Goal: Transaction & Acquisition: Obtain resource

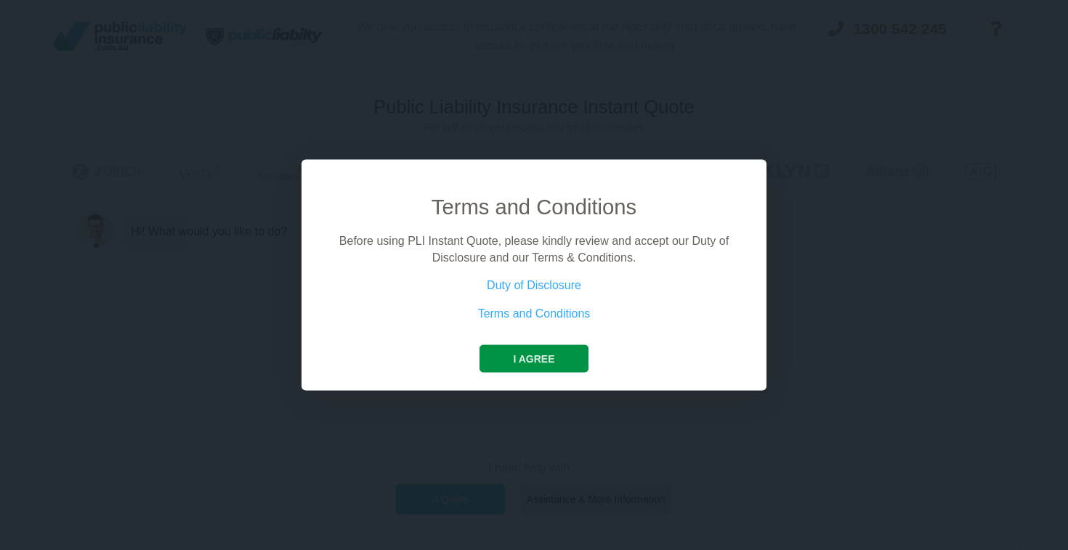
click at [536, 352] on button "I agree" at bounding box center [534, 359] width 108 height 28
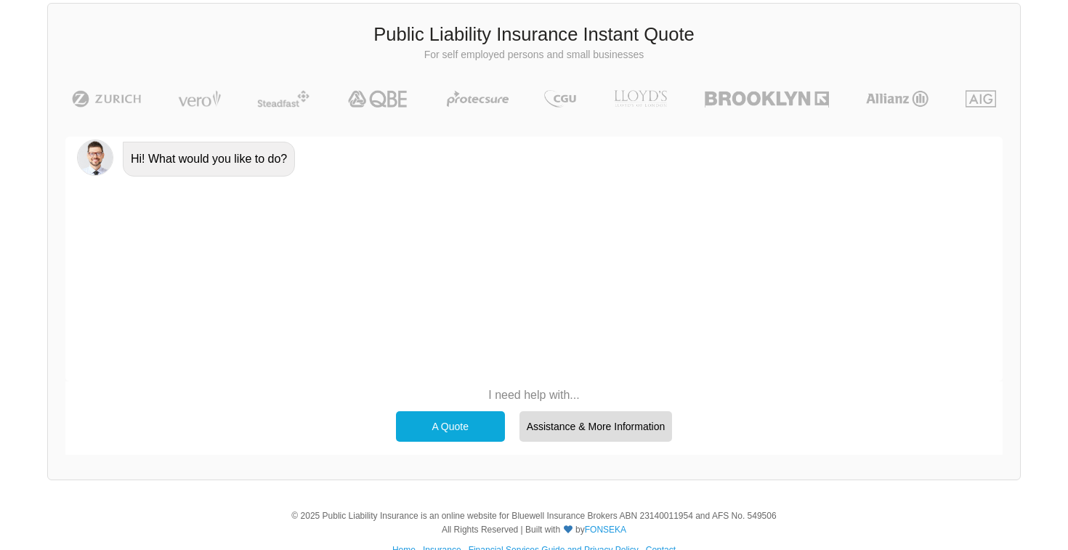
scroll to position [82, 0]
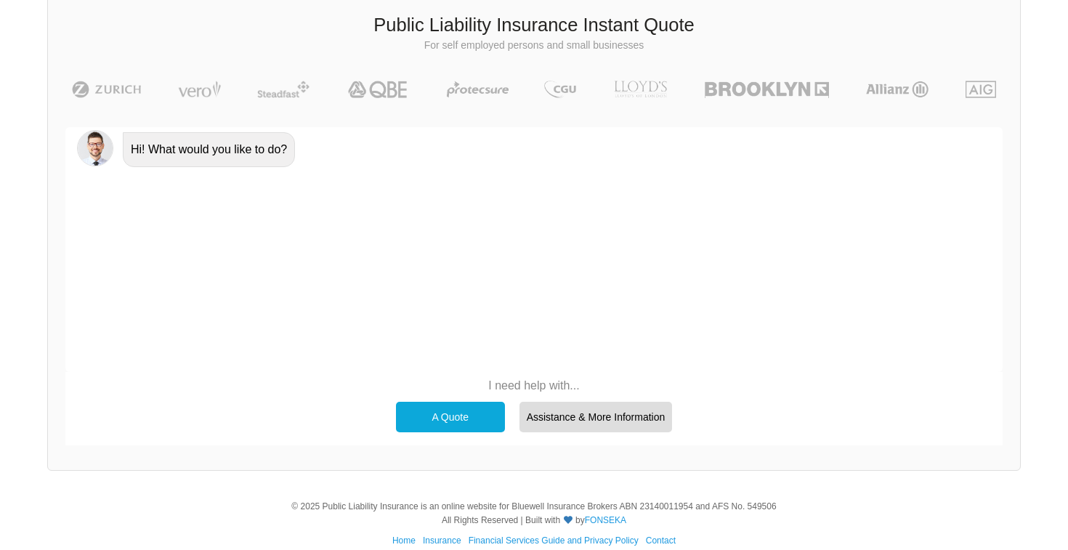
click at [462, 415] on div "A Quote" at bounding box center [450, 417] width 109 height 31
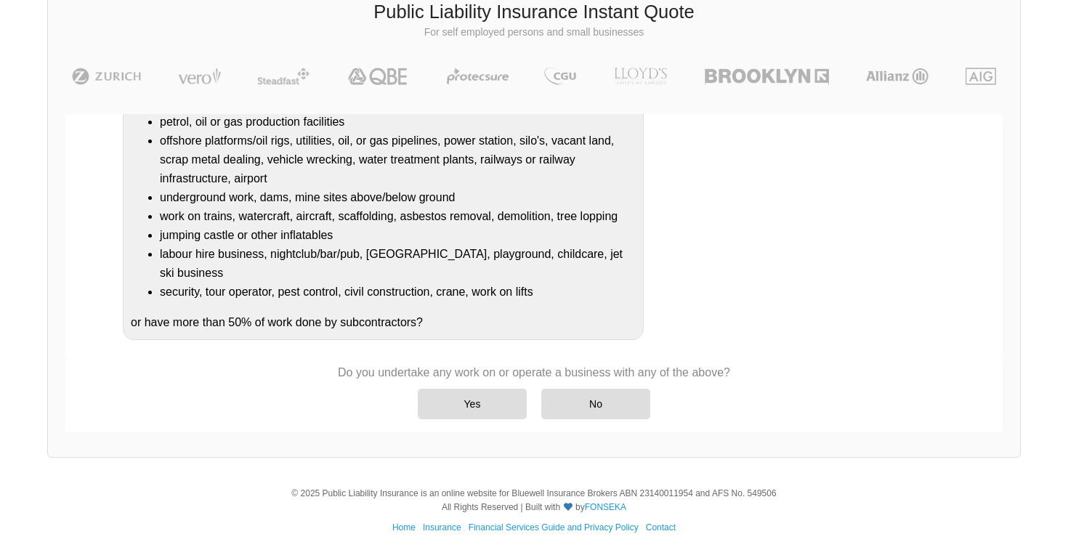
scroll to position [100, 0]
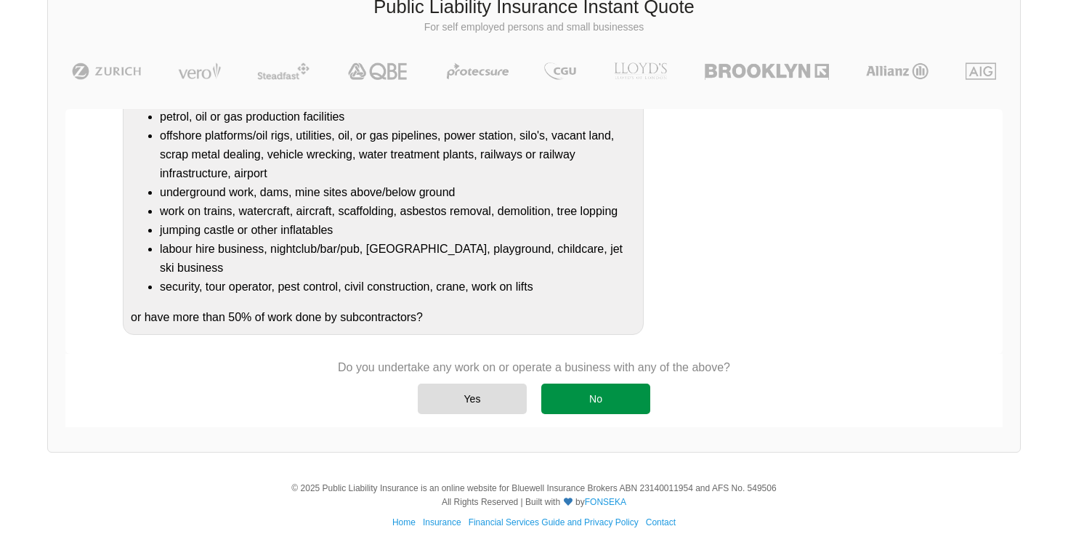
click at [605, 398] on div "No" at bounding box center [595, 399] width 109 height 31
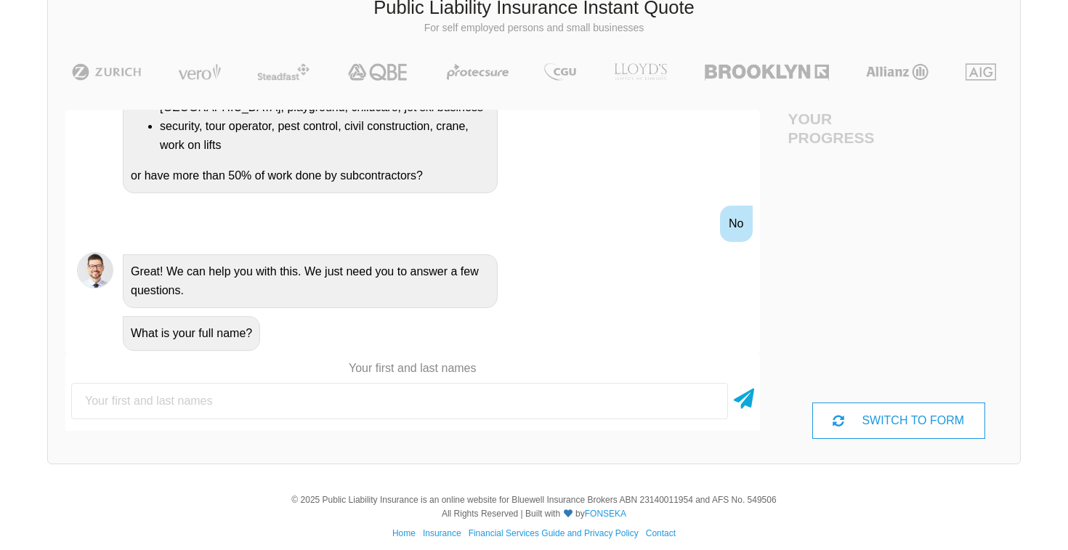
scroll to position [100, 0]
click at [483, 404] on input "text" at bounding box center [399, 401] width 657 height 36
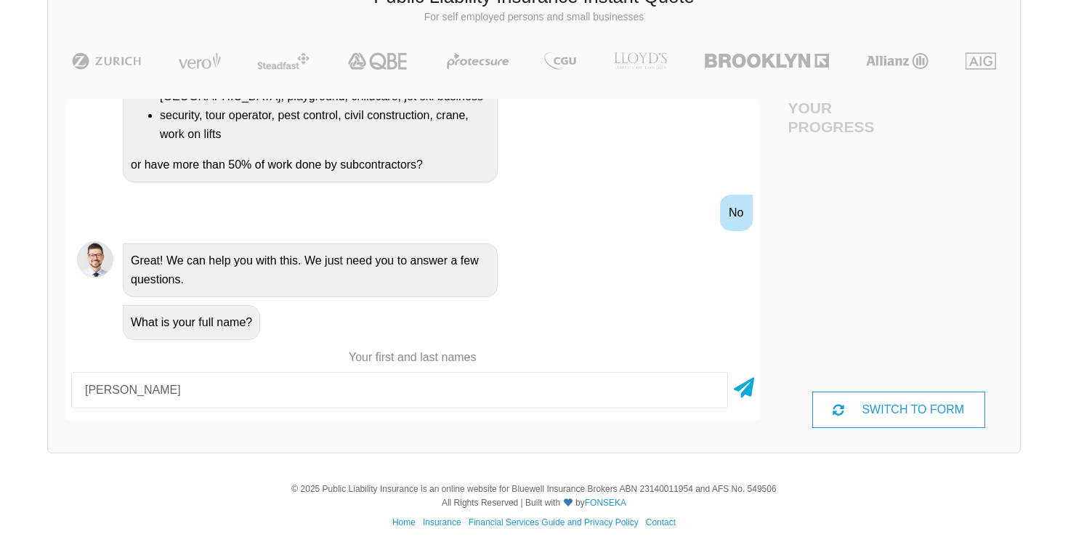
scroll to position [110, 0]
type input "[PERSON_NAME]"
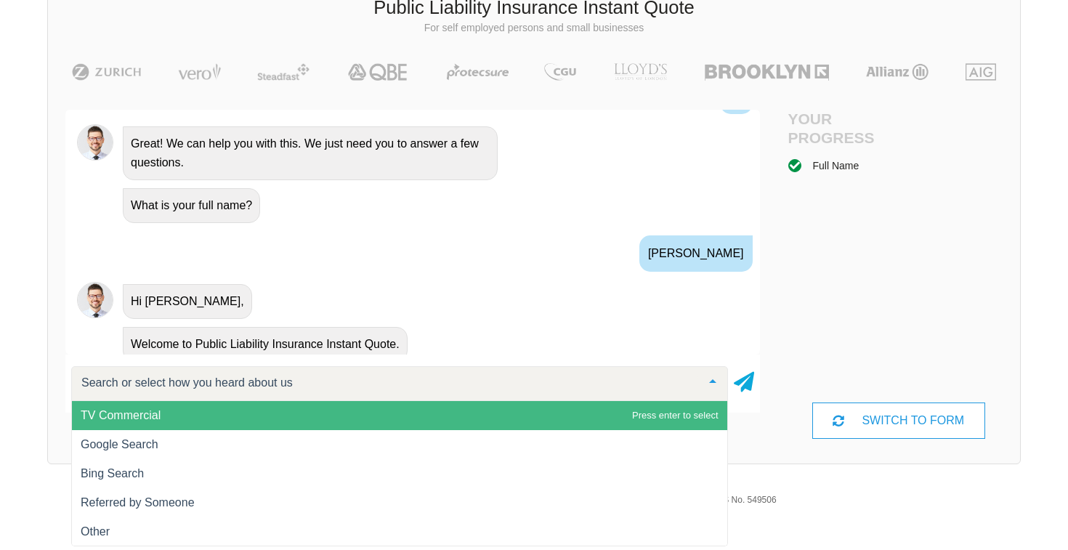
scroll to position [572, 0]
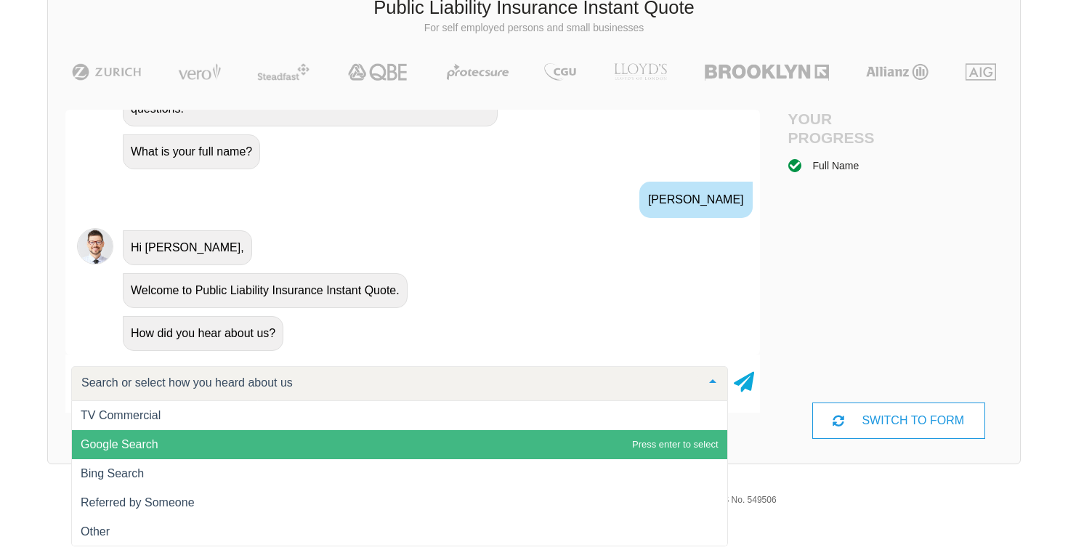
click at [426, 445] on span "Google Search" at bounding box center [400, 444] width 656 height 29
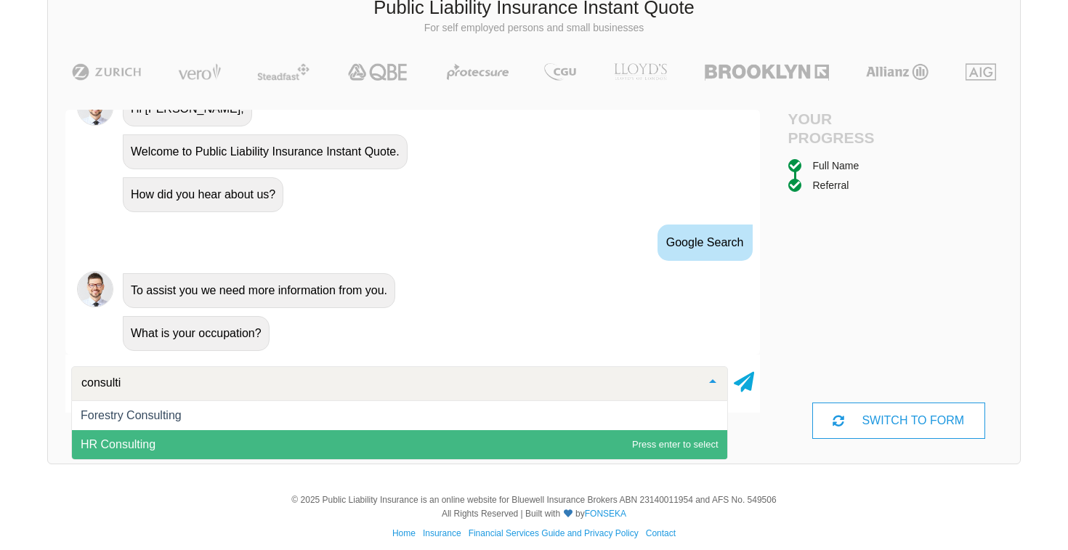
scroll to position [0, 0]
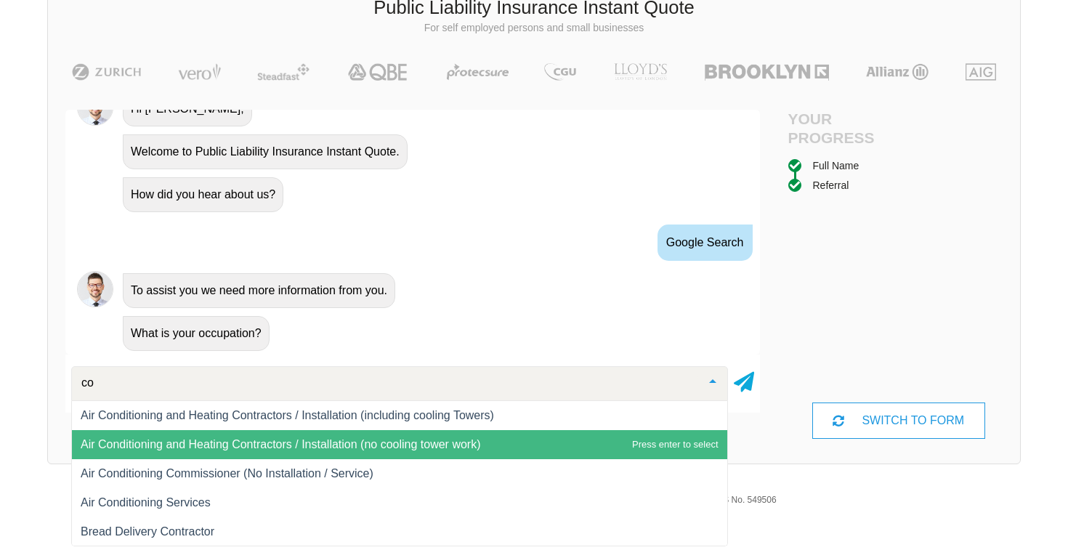
type input "c"
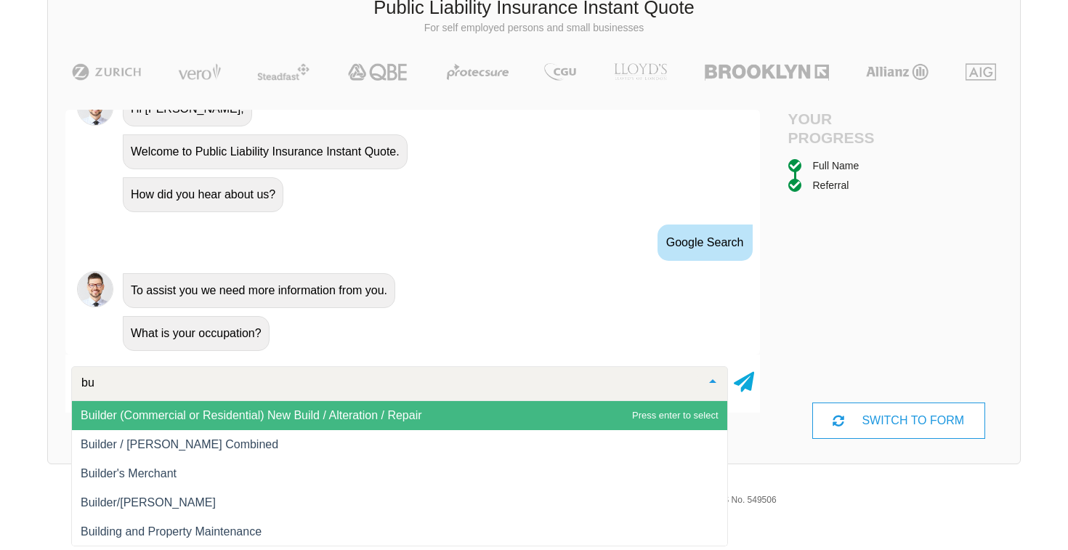
type input "b"
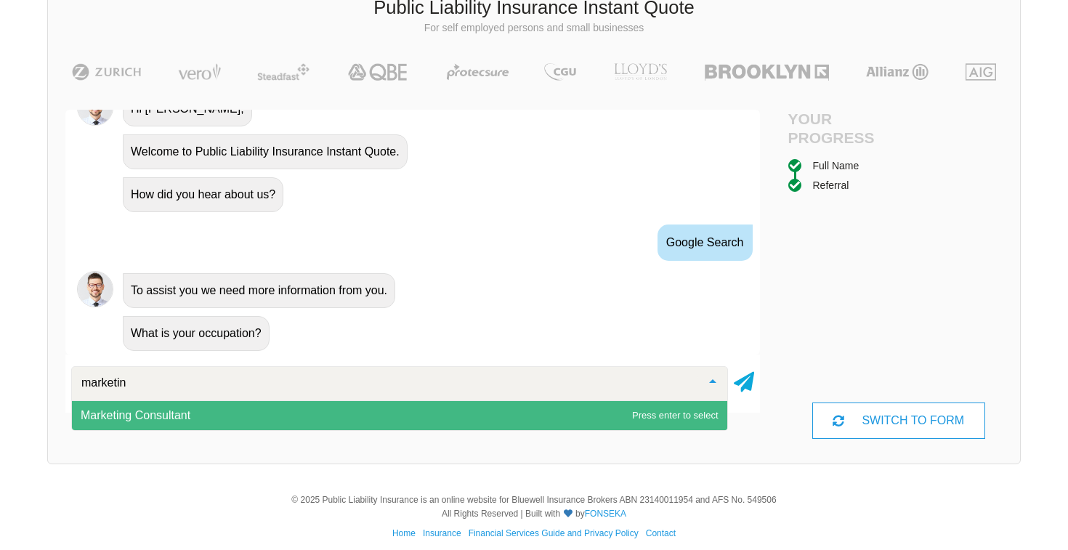
type input "marketing"
click at [404, 413] on span "Marketing Consultant" at bounding box center [400, 415] width 656 height 29
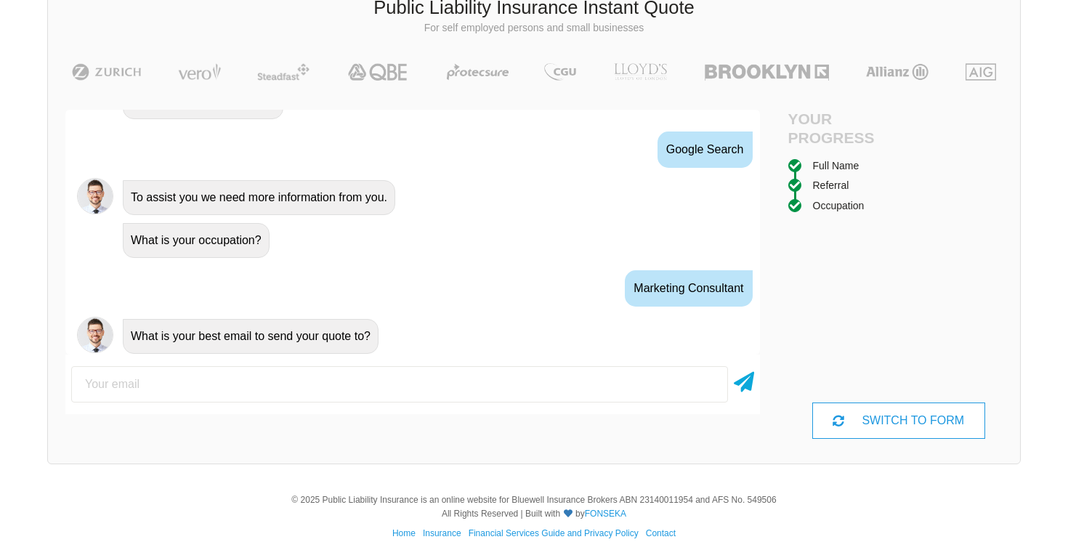
scroll to position [807, 0]
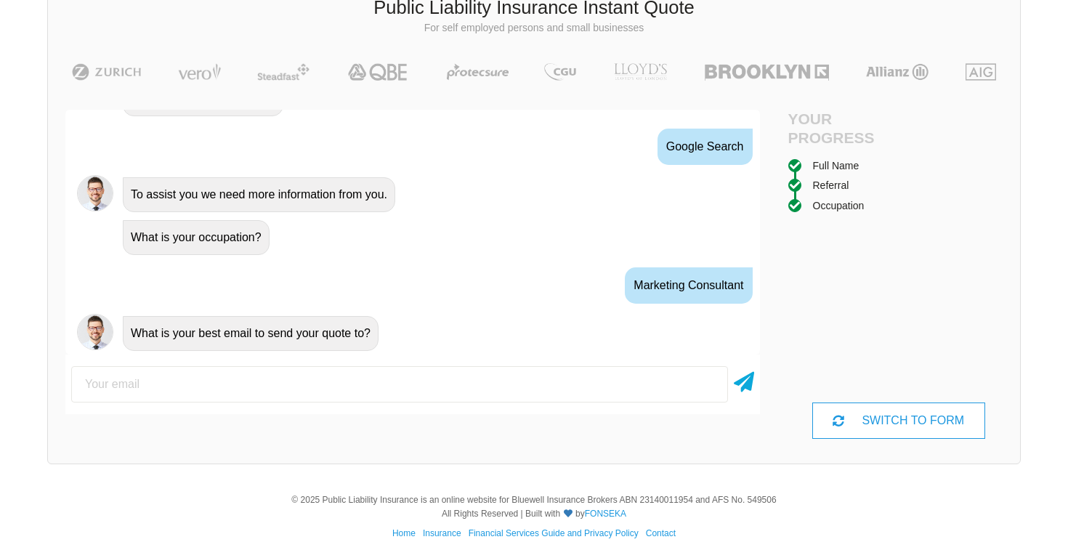
type input "[PERSON_NAME][EMAIL_ADDRESS][DOMAIN_NAME]"
click at [749, 375] on icon at bounding box center [744, 379] width 20 height 26
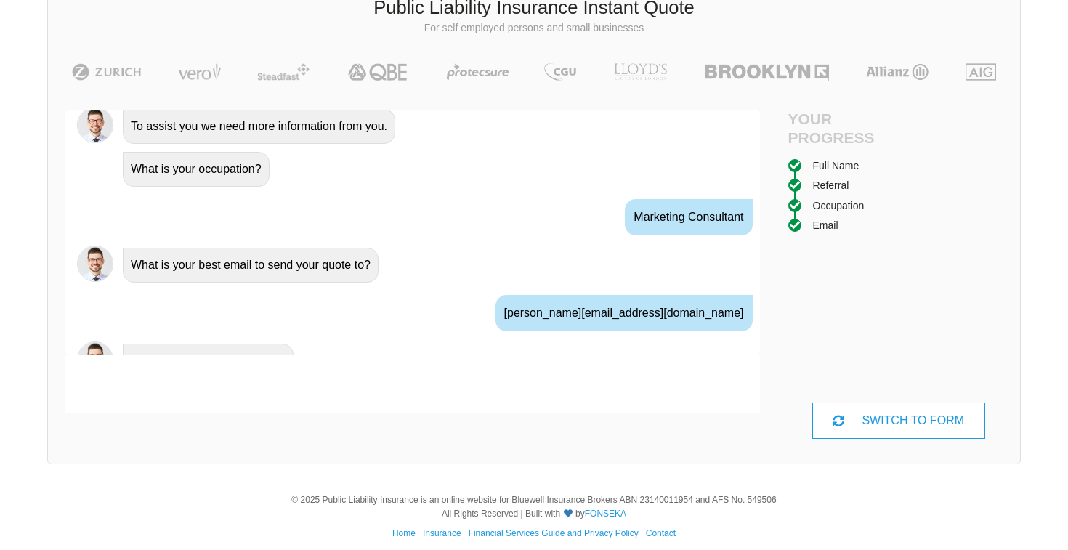
scroll to position [903, 0]
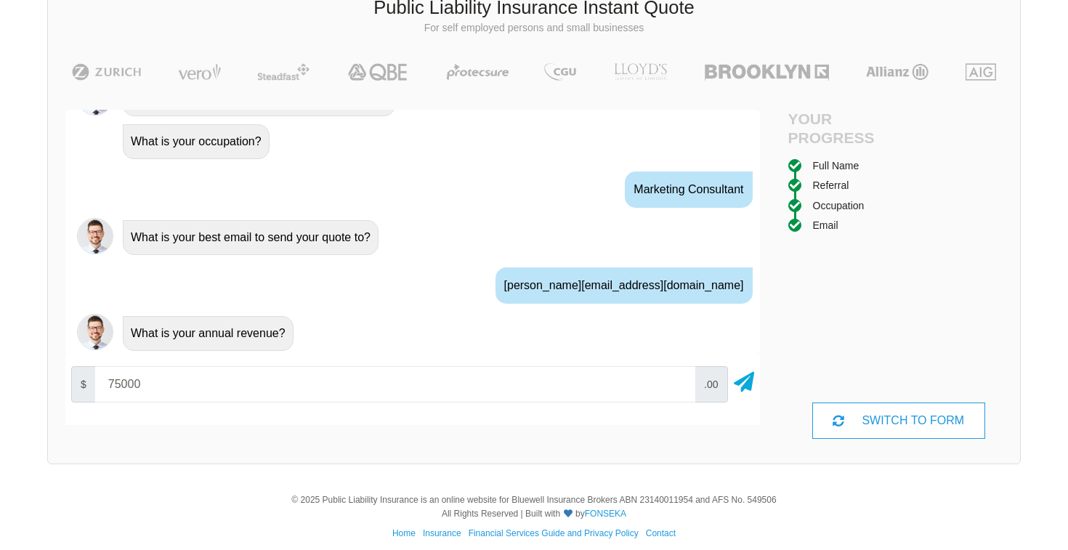
type input "75000"
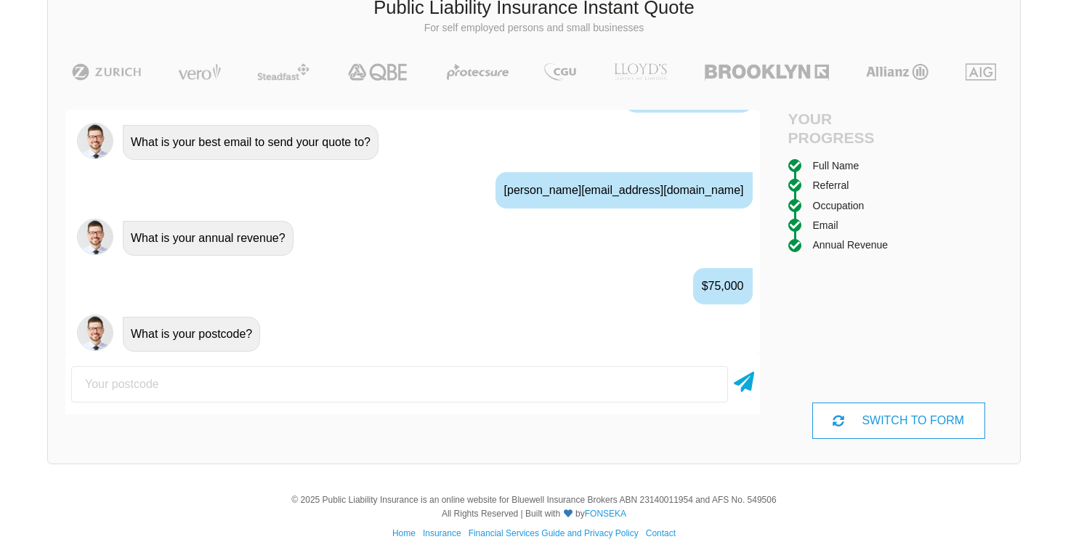
scroll to position [999, 0]
type input "4221"
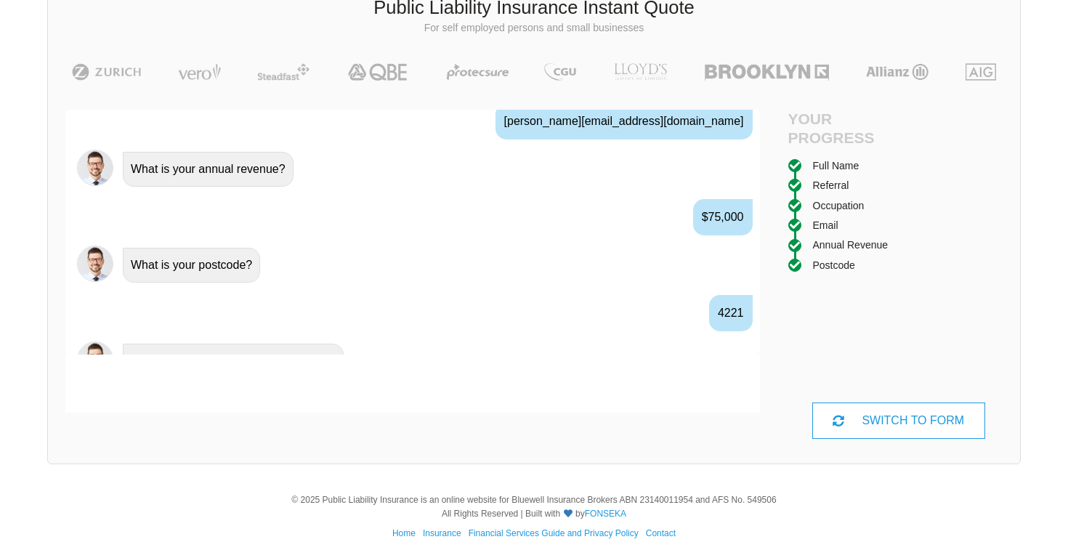
scroll to position [1095, 0]
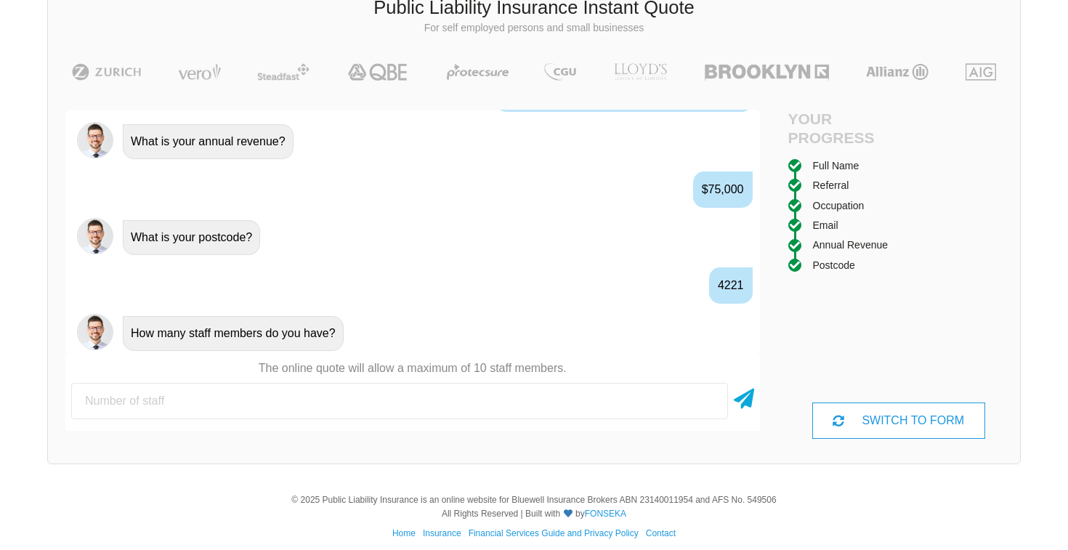
click at [347, 408] on input "number" at bounding box center [399, 401] width 657 height 36
type input "0"
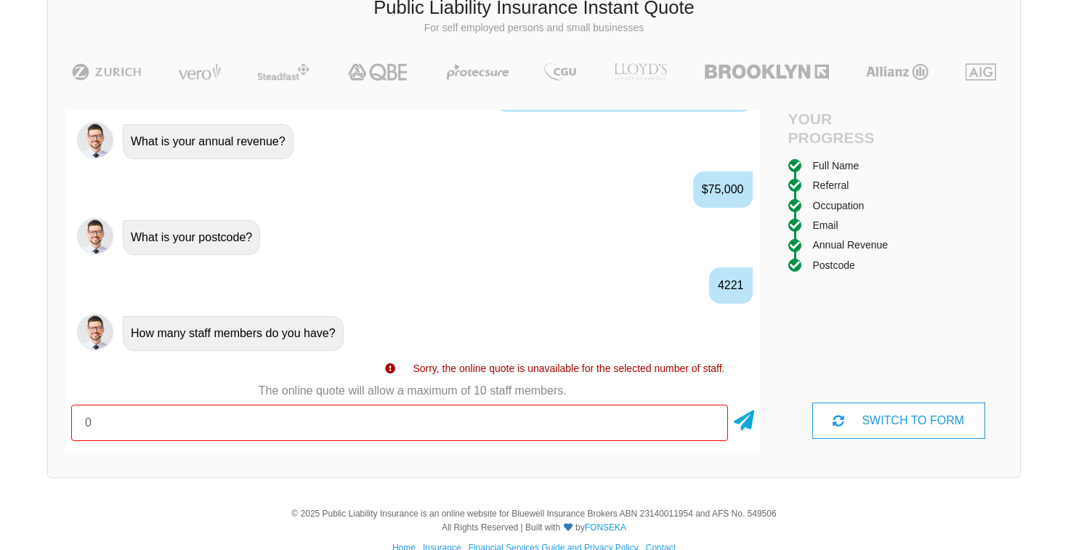
click at [334, 419] on input "0" at bounding box center [399, 423] width 657 height 36
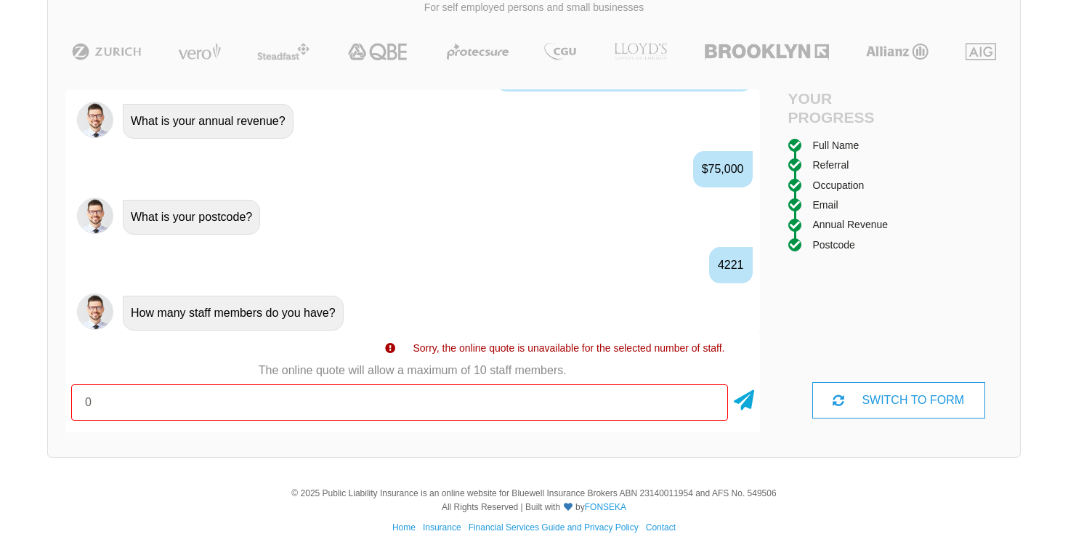
scroll to position [122, 0]
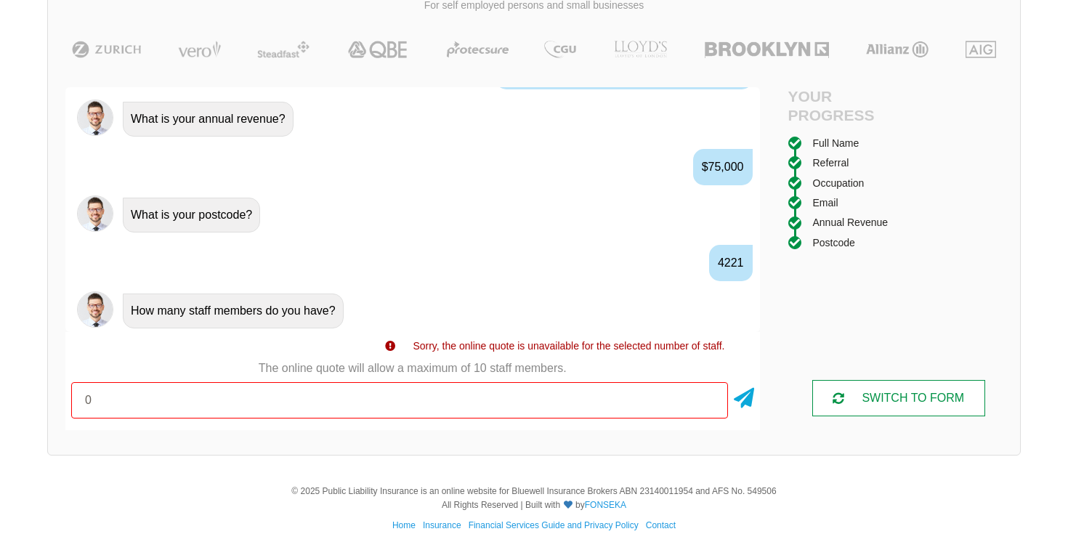
click at [934, 398] on div "SWITCH TO FORM" at bounding box center [899, 398] width 173 height 36
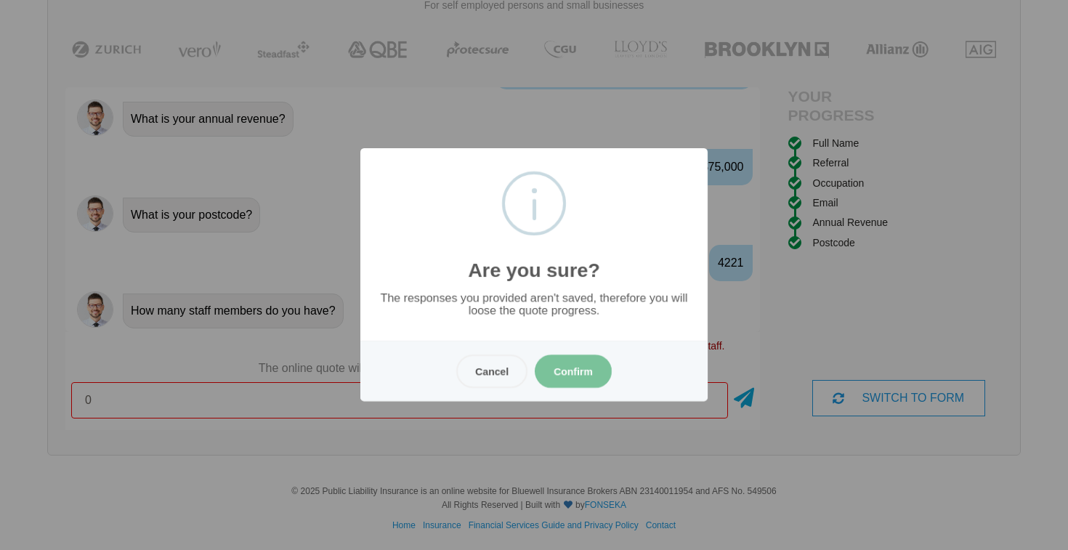
click at [586, 373] on button "Confirm" at bounding box center [573, 371] width 77 height 33
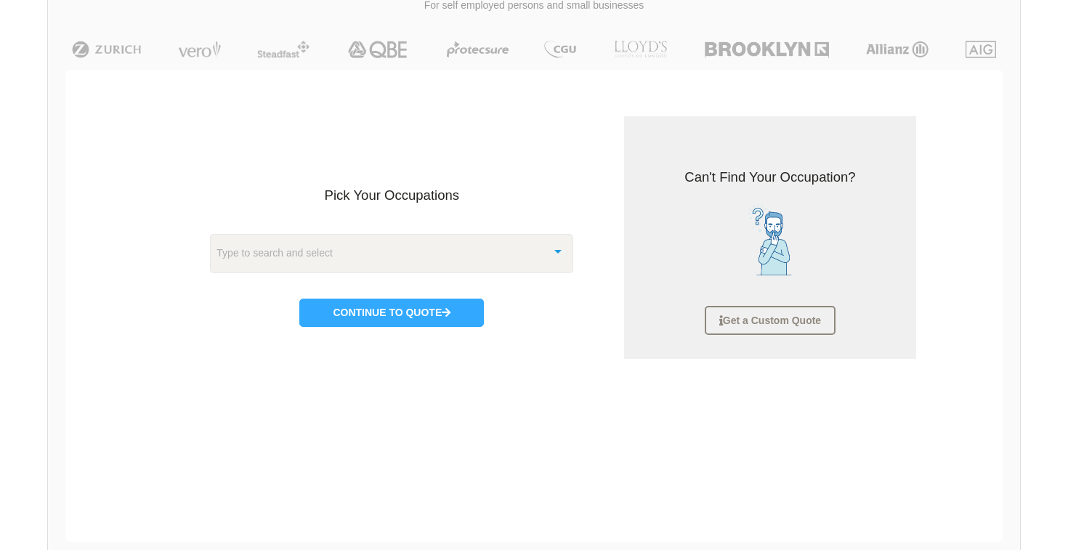
scroll to position [36, 0]
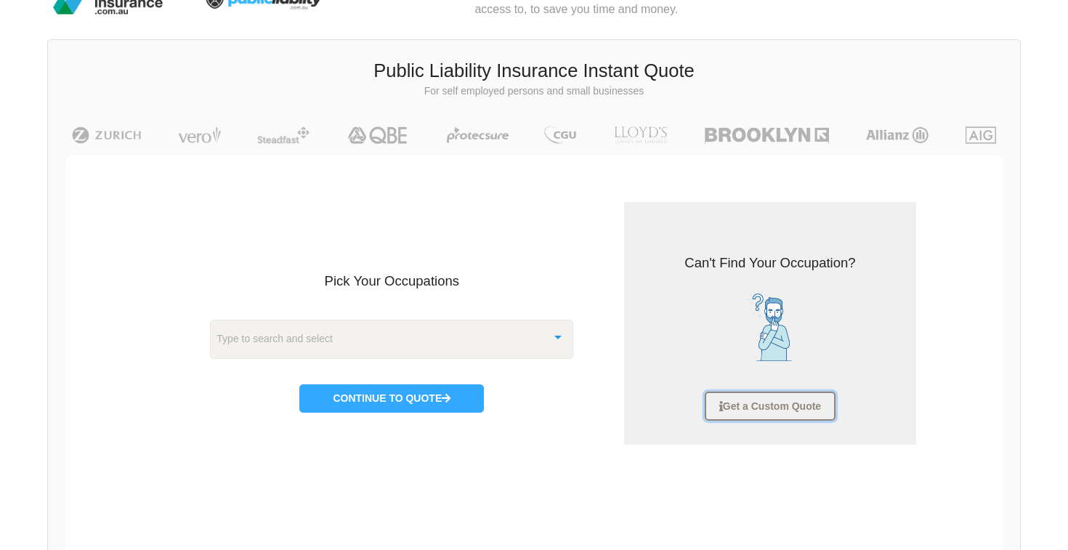
click at [765, 400] on link "Get a Custom Quote" at bounding box center [770, 406] width 131 height 29
